Goal: Task Accomplishment & Management: Manage account settings

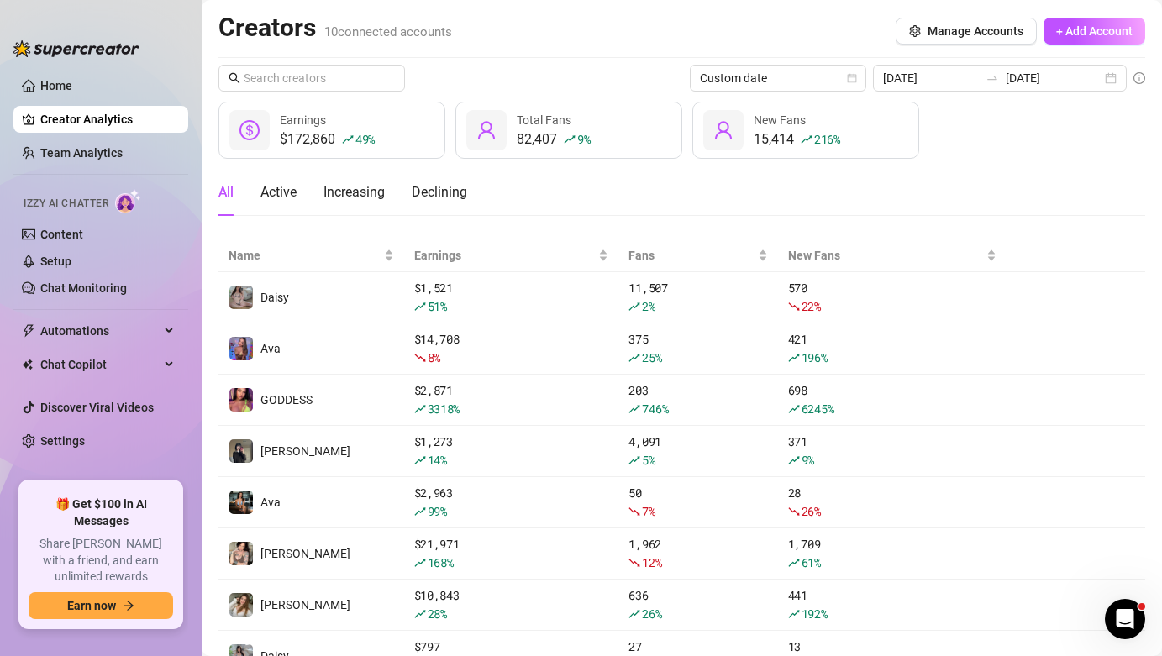
click at [71, 262] on link "Setup" at bounding box center [55, 261] width 31 height 13
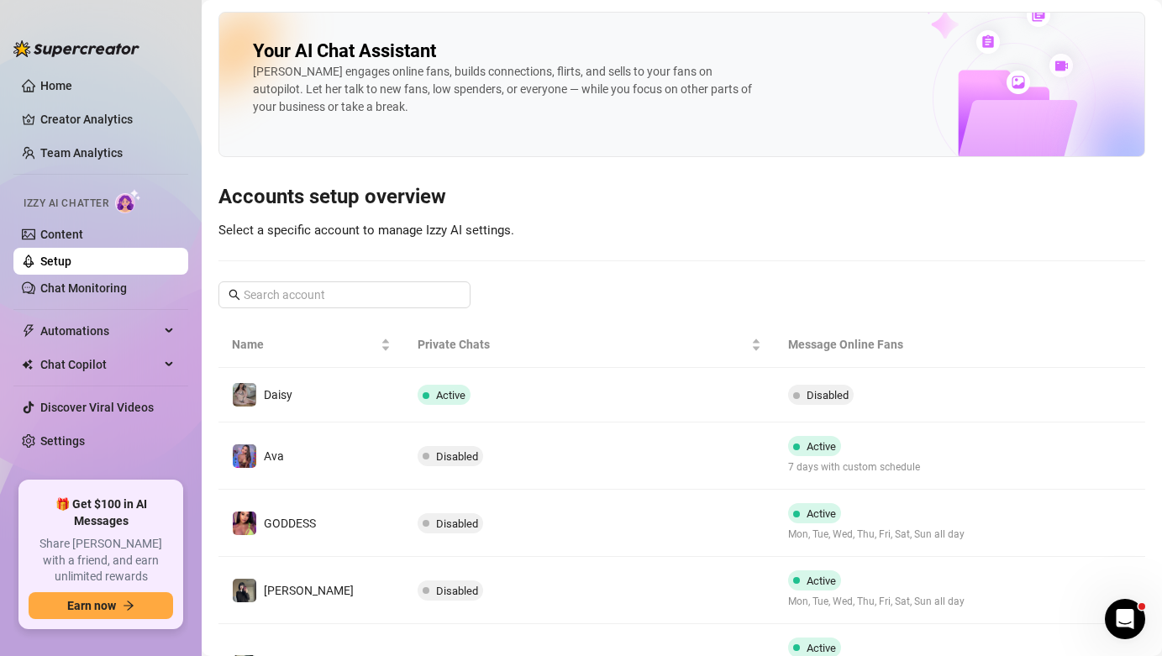
scroll to position [447, 0]
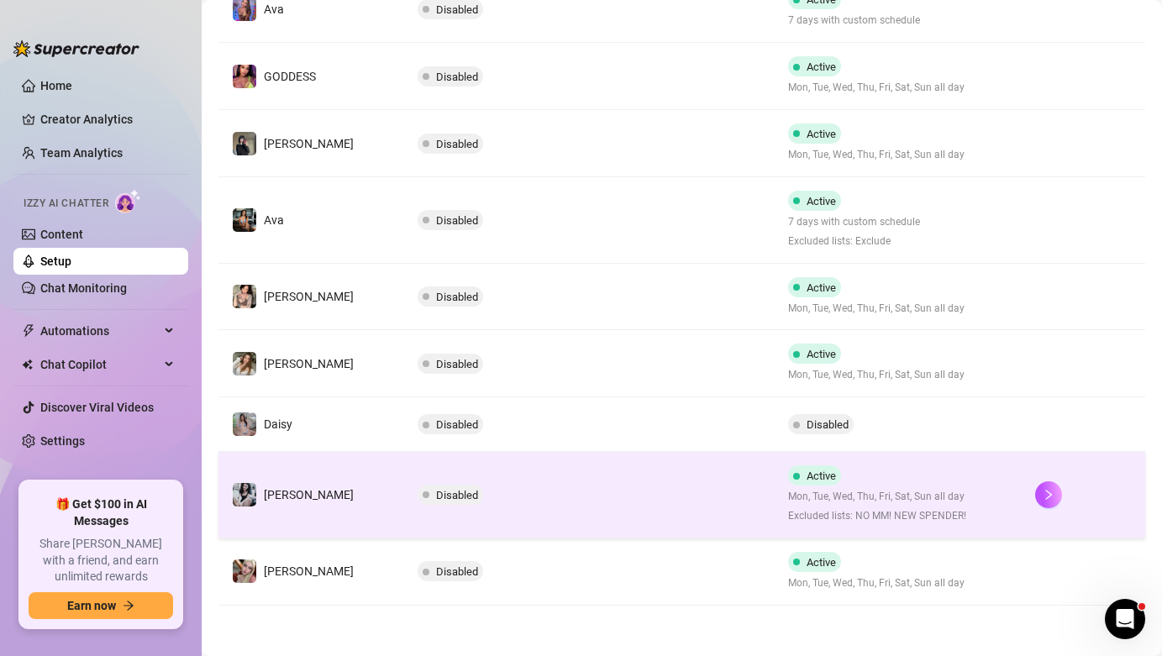
click at [512, 496] on td "Disabled" at bounding box center [589, 495] width 370 height 87
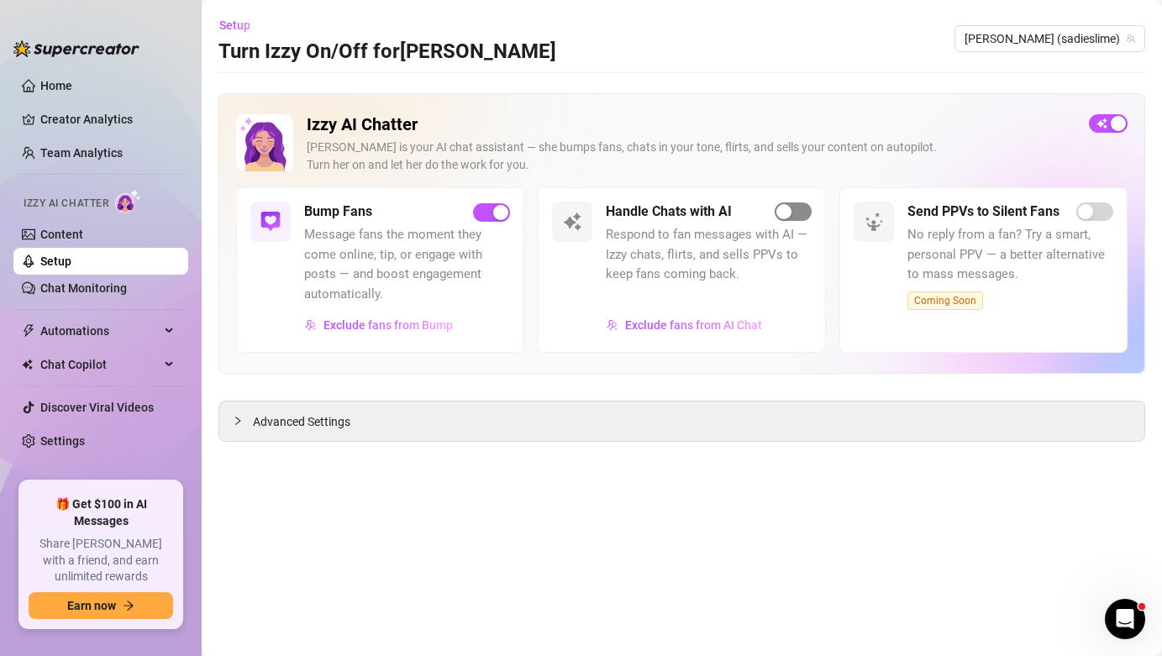
click at [798, 213] on span "button" at bounding box center [792, 211] width 37 height 18
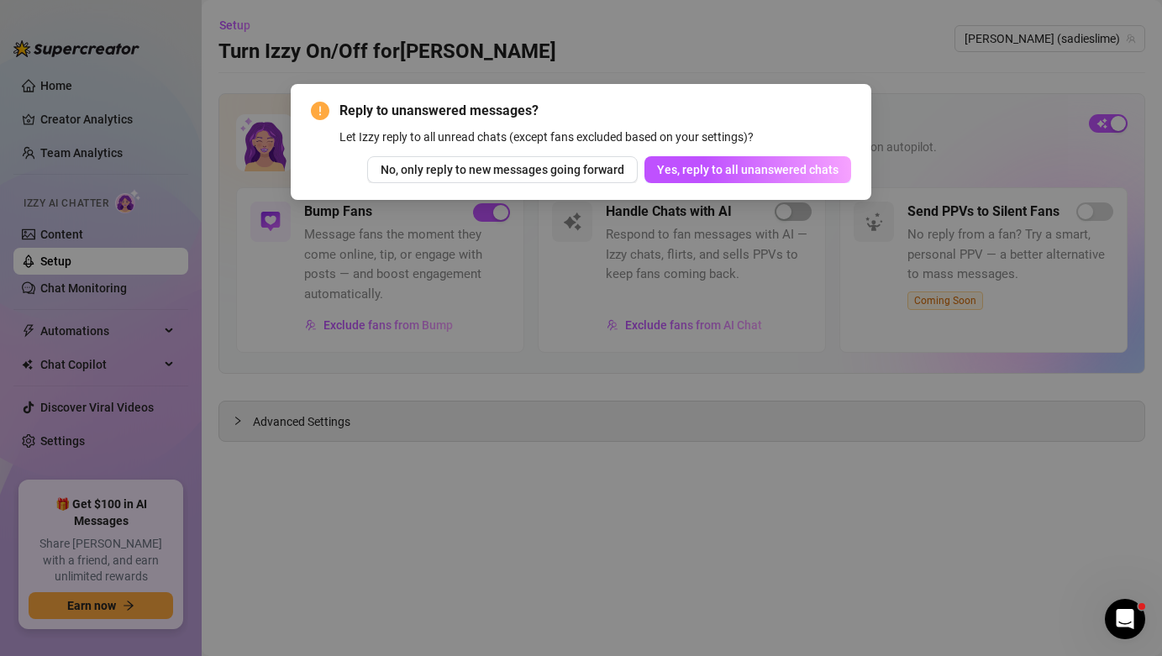
click at [814, 162] on button "Yes, reply to all unanswered chats" at bounding box center [747, 169] width 207 height 27
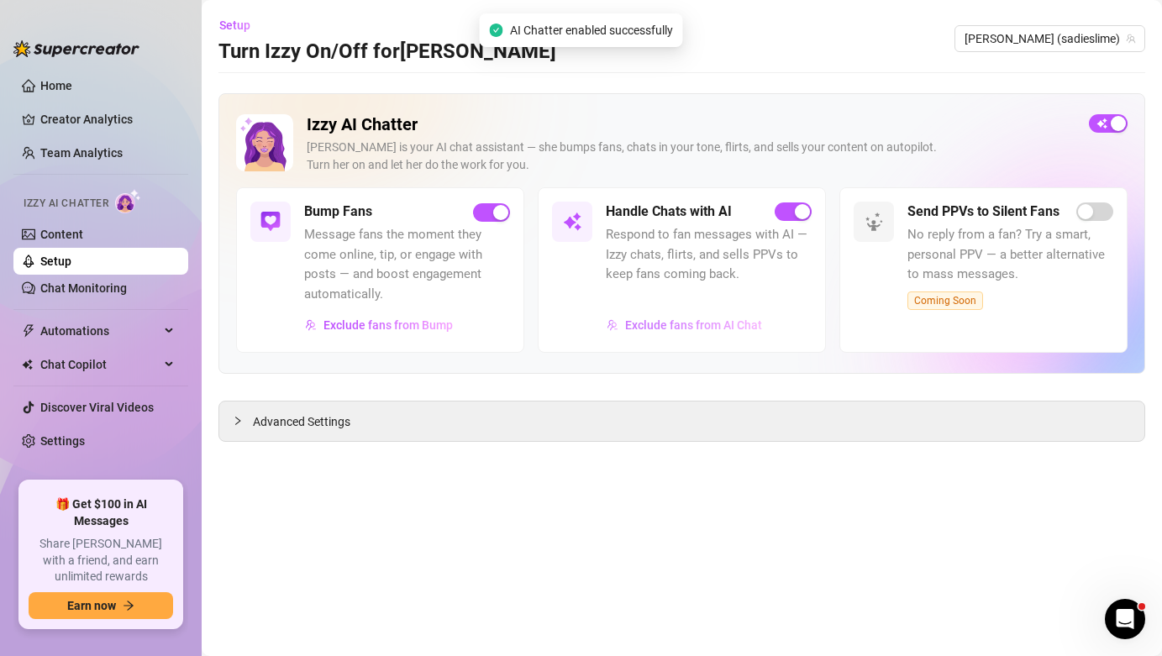
click at [738, 323] on span "Exclude fans from AI Chat" at bounding box center [693, 324] width 137 height 13
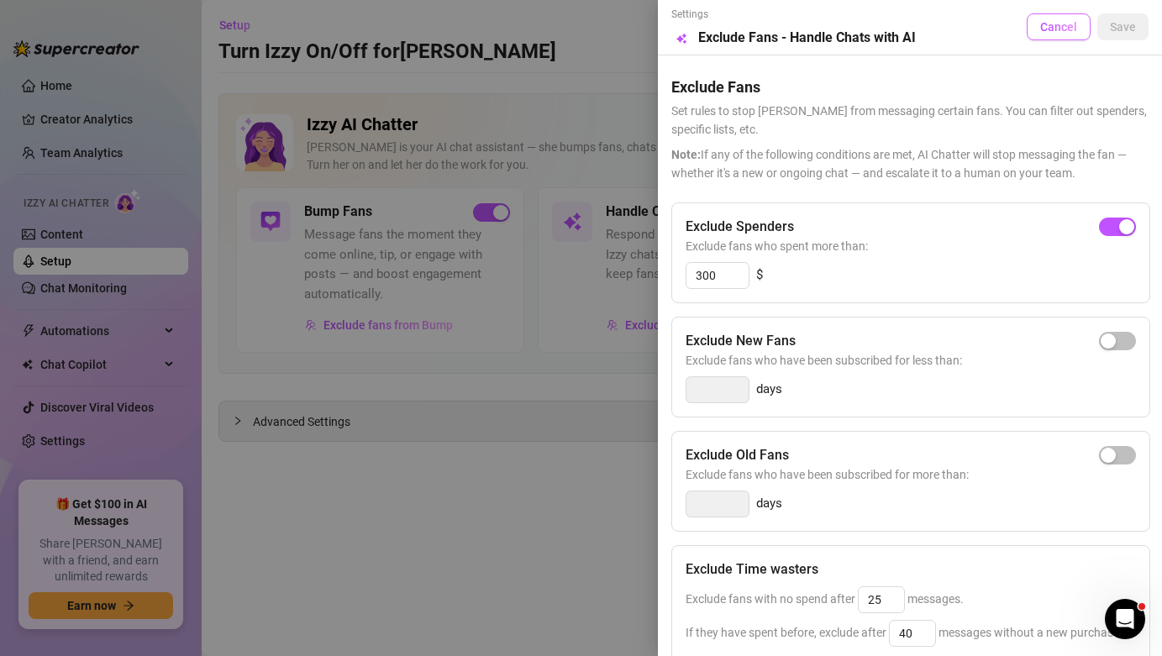
click at [1051, 29] on span "Cancel" at bounding box center [1058, 26] width 37 height 13
